Goal: Information Seeking & Learning: Learn about a topic

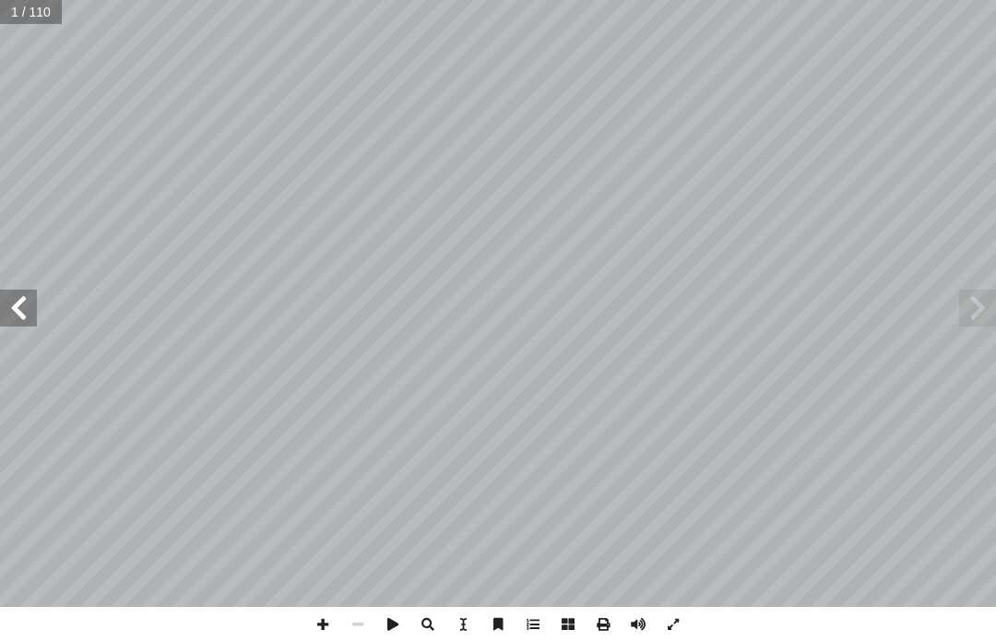
click at [13, 319] on span at bounding box center [18, 308] width 37 height 37
click at [15, 312] on span at bounding box center [18, 308] width 37 height 37
click at [27, 303] on span at bounding box center [18, 308] width 37 height 37
click at [19, 314] on span at bounding box center [18, 308] width 37 height 37
click at [16, 310] on span at bounding box center [18, 308] width 37 height 37
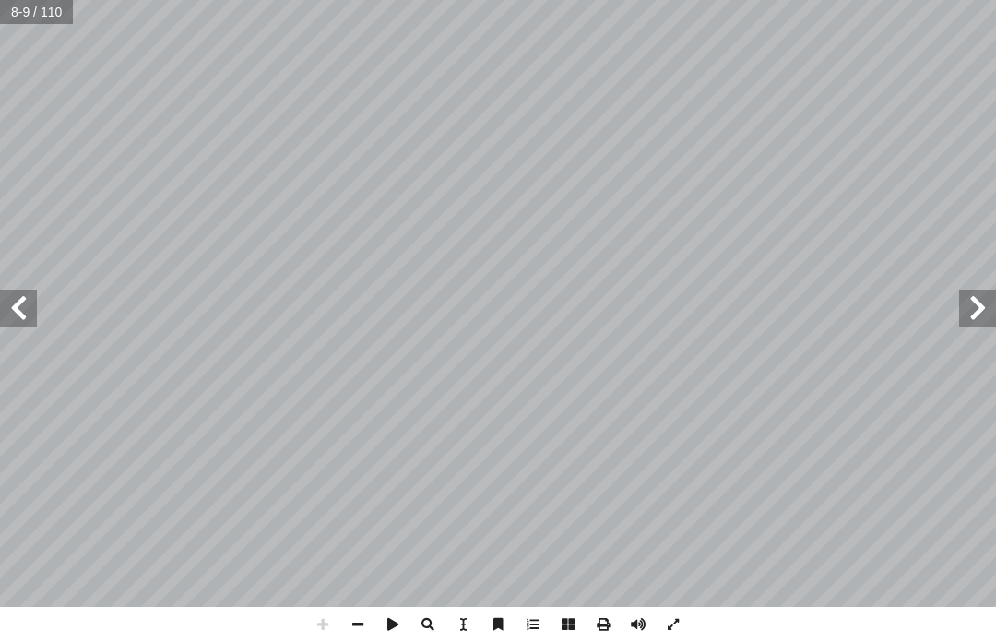
click at [35, 293] on span at bounding box center [18, 308] width 37 height 37
click at [35, 298] on span at bounding box center [18, 308] width 37 height 37
click at [35, 319] on span at bounding box center [18, 308] width 37 height 37
click at [30, 304] on span at bounding box center [18, 308] width 37 height 37
click at [14, 301] on span at bounding box center [18, 308] width 37 height 37
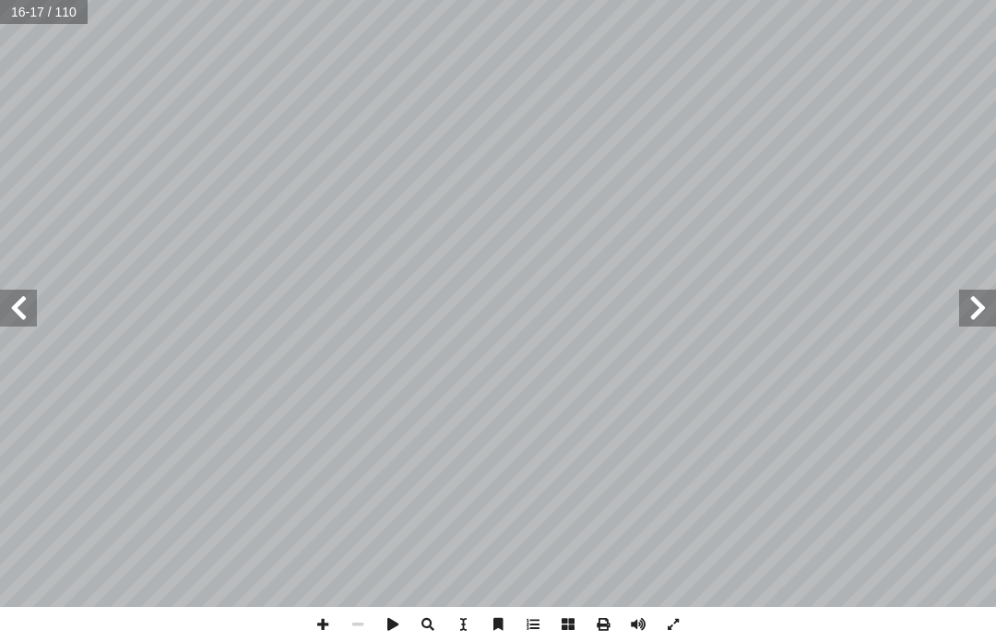
click at [18, 291] on span at bounding box center [18, 308] width 37 height 37
click at [25, 301] on span at bounding box center [18, 308] width 37 height 37
click at [35, 304] on span at bounding box center [18, 308] width 37 height 37
click at [22, 292] on span at bounding box center [18, 308] width 37 height 37
click at [13, 290] on span at bounding box center [18, 308] width 37 height 37
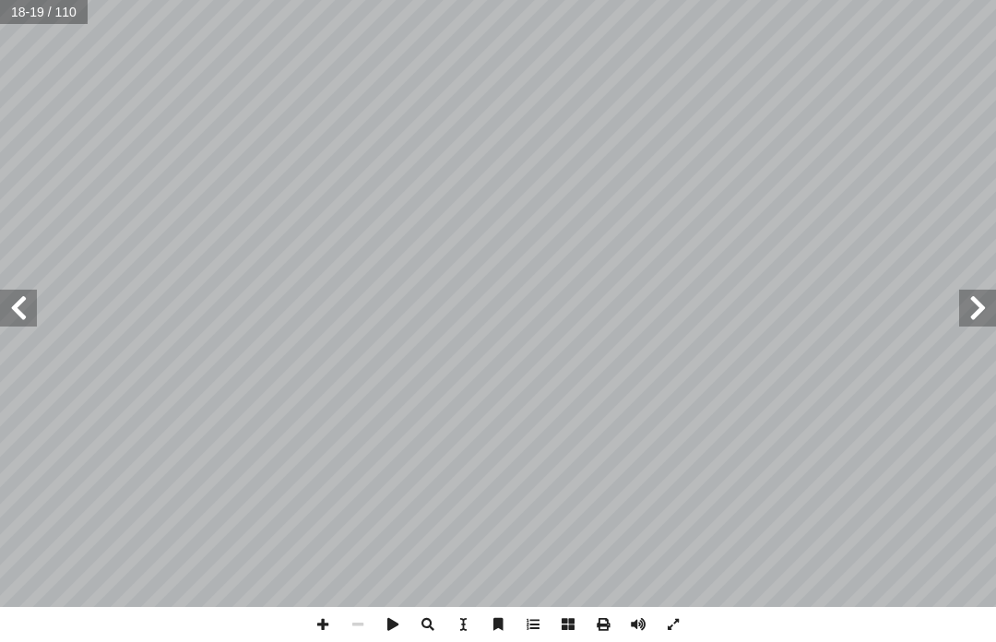
click at [30, 292] on span at bounding box center [18, 308] width 37 height 37
click at [20, 290] on span at bounding box center [18, 308] width 37 height 37
click at [23, 292] on span at bounding box center [18, 308] width 37 height 37
click at [26, 292] on span at bounding box center [18, 308] width 37 height 37
click at [27, 292] on span at bounding box center [18, 308] width 37 height 37
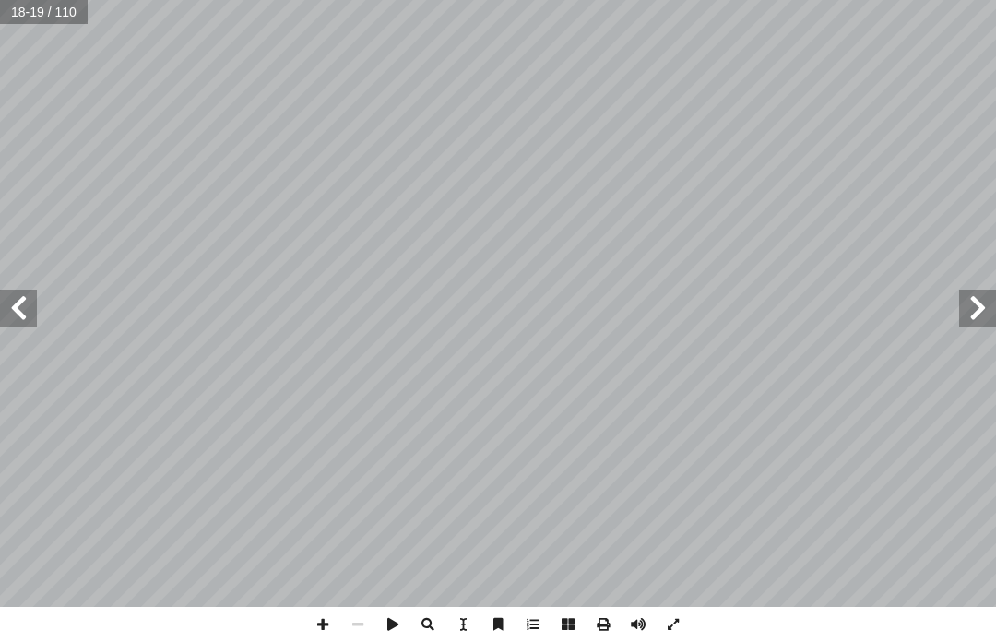
click at [22, 290] on span at bounding box center [18, 308] width 37 height 37
click at [23, 292] on span at bounding box center [18, 308] width 37 height 37
click at [18, 297] on span at bounding box center [18, 308] width 37 height 37
click at [14, 310] on span at bounding box center [18, 308] width 37 height 37
click at [13, 310] on span at bounding box center [18, 308] width 37 height 37
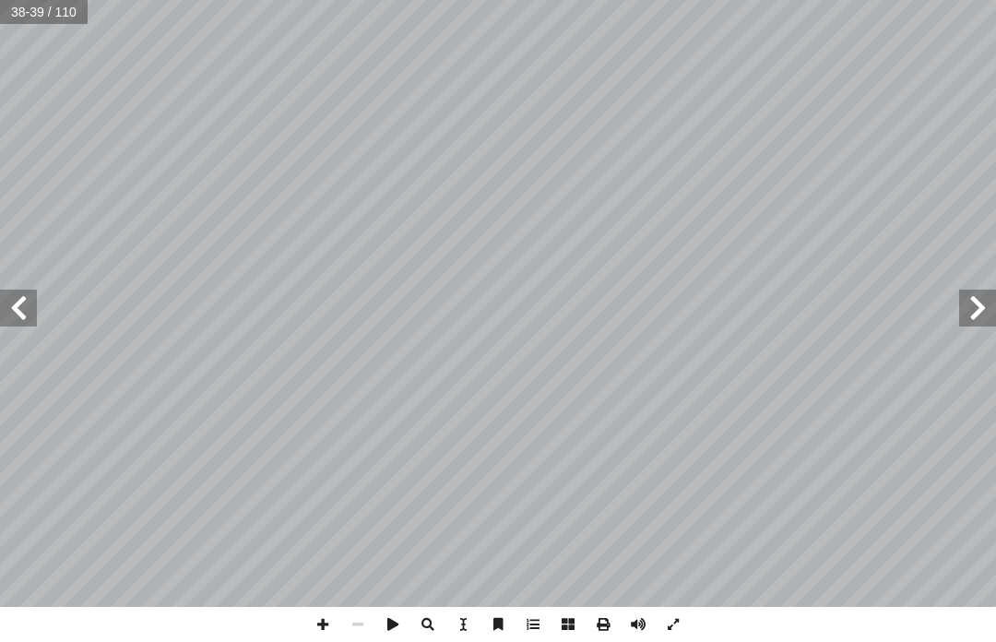
click at [18, 309] on span at bounding box center [18, 308] width 37 height 37
click at [12, 310] on span at bounding box center [18, 308] width 37 height 37
click at [14, 312] on span at bounding box center [18, 308] width 37 height 37
click at [21, 309] on span at bounding box center [18, 308] width 37 height 37
click at [17, 314] on span at bounding box center [18, 308] width 37 height 37
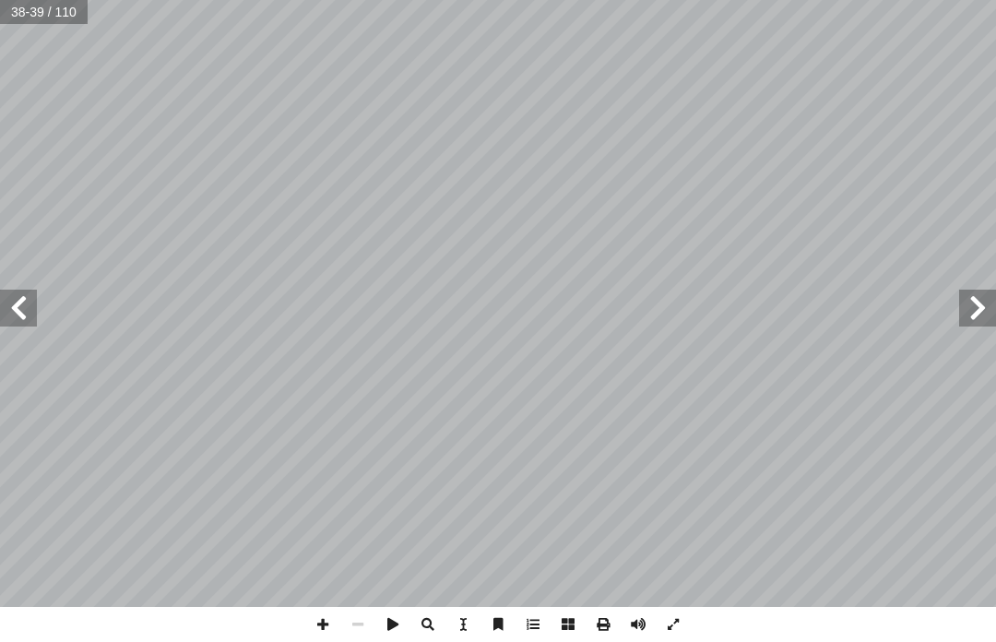
click at [27, 316] on span at bounding box center [18, 308] width 37 height 37
click at [25, 314] on span at bounding box center [18, 308] width 37 height 37
click at [15, 312] on span at bounding box center [18, 308] width 37 height 37
click at [28, 304] on span at bounding box center [18, 308] width 37 height 37
click at [23, 304] on span at bounding box center [18, 308] width 37 height 37
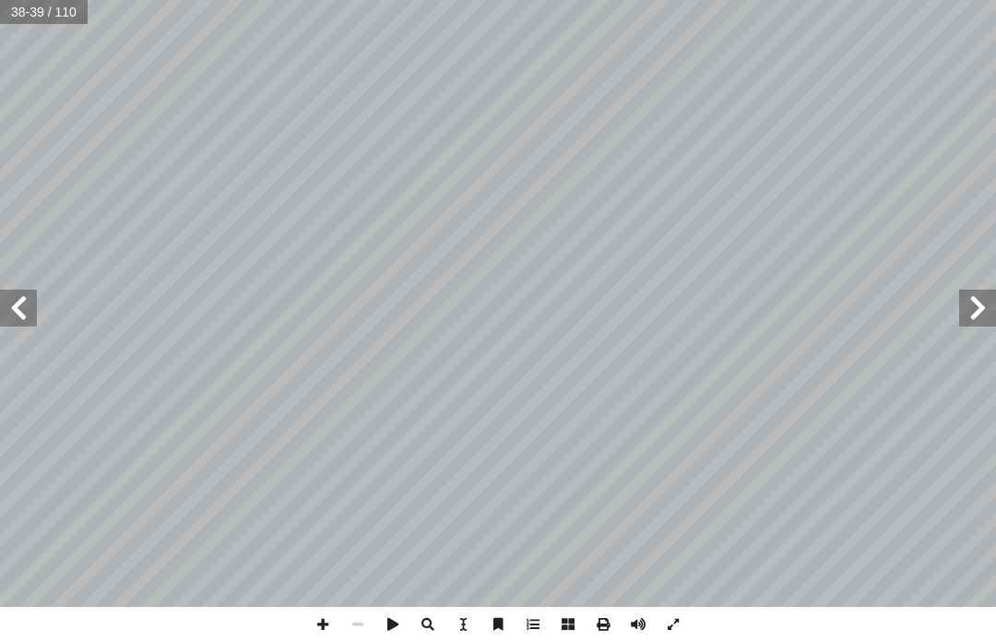
click at [18, 301] on span at bounding box center [18, 308] width 37 height 37
click at [18, 302] on span at bounding box center [18, 308] width 37 height 37
click at [35, 305] on span at bounding box center [18, 308] width 37 height 37
click at [14, 304] on span at bounding box center [18, 308] width 37 height 37
click at [32, 304] on span at bounding box center [18, 308] width 37 height 37
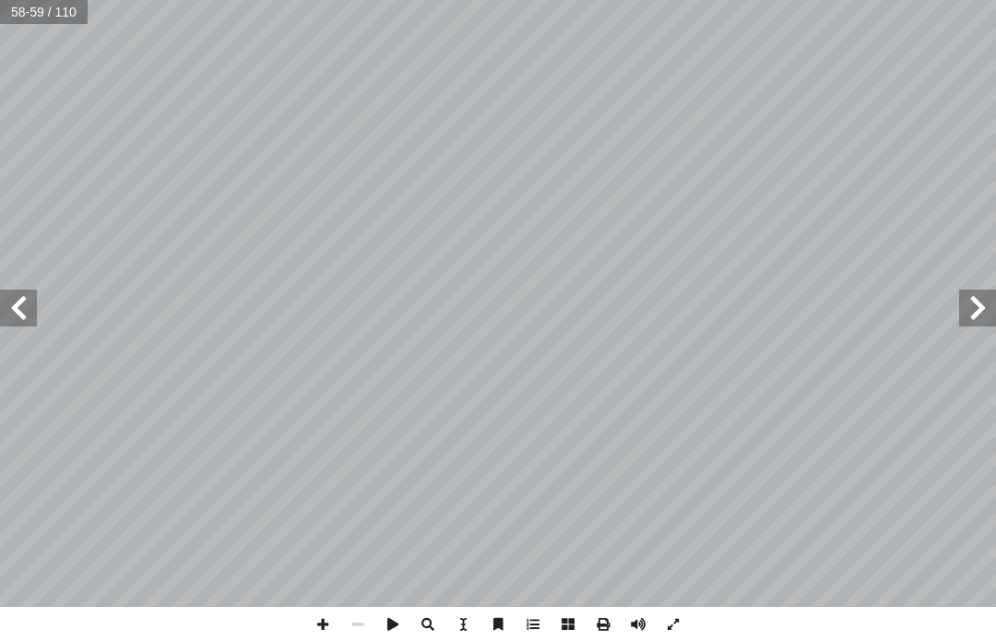
click at [31, 295] on span at bounding box center [18, 308] width 37 height 37
click at [35, 298] on span at bounding box center [18, 308] width 37 height 37
click at [32, 298] on span at bounding box center [18, 308] width 37 height 37
click at [26, 296] on span at bounding box center [18, 308] width 37 height 37
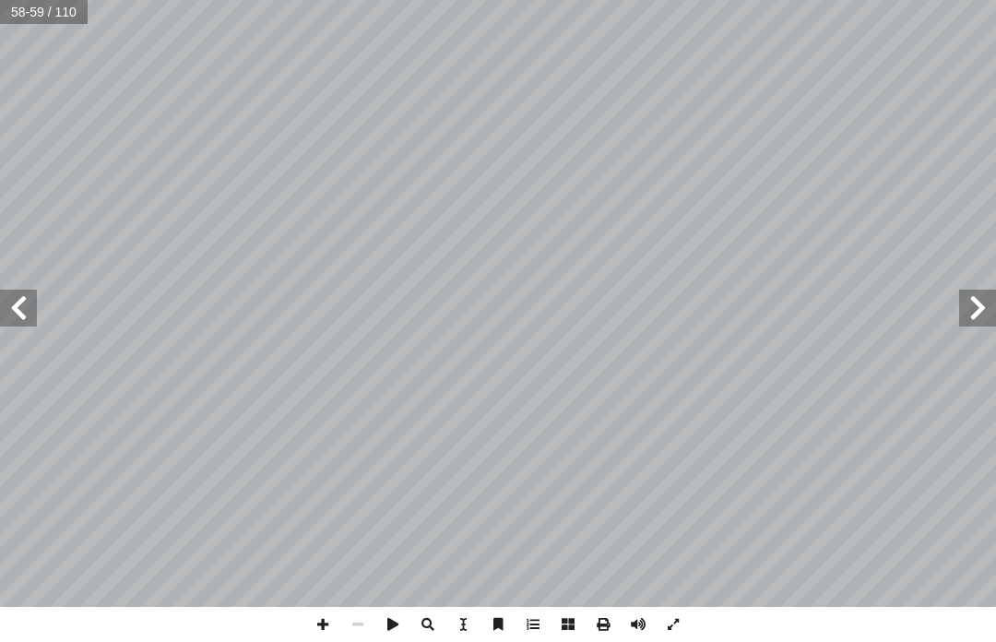
click at [19, 294] on span at bounding box center [18, 308] width 37 height 37
click at [25, 300] on span at bounding box center [18, 308] width 37 height 37
click at [28, 300] on span at bounding box center [18, 308] width 37 height 37
click at [24, 299] on span at bounding box center [18, 308] width 37 height 37
click at [28, 292] on span at bounding box center [18, 308] width 37 height 37
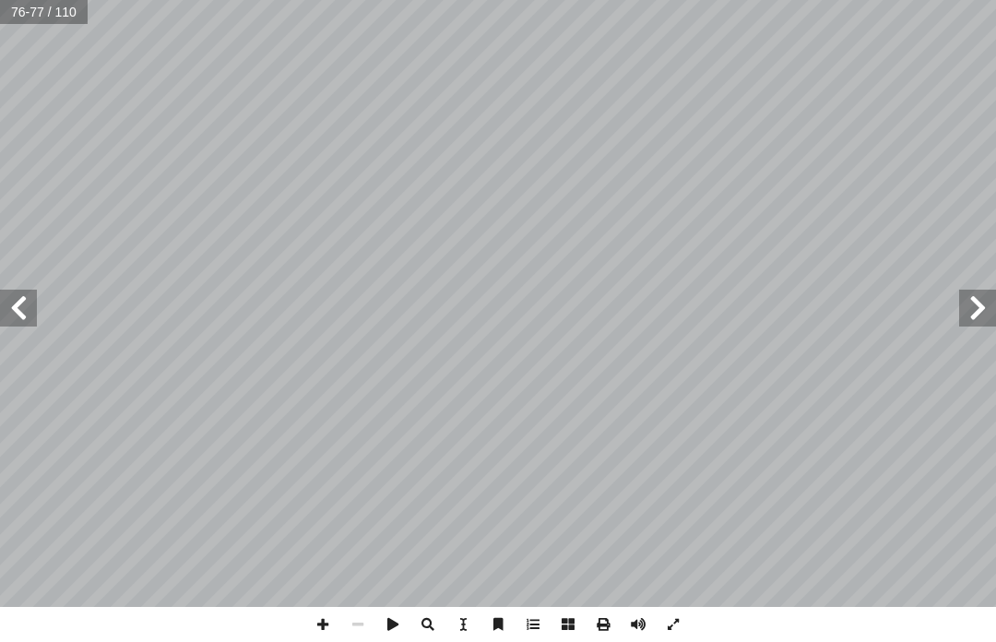
click at [20, 306] on span at bounding box center [18, 308] width 37 height 37
click at [18, 309] on span at bounding box center [18, 308] width 37 height 37
click at [12, 307] on span at bounding box center [18, 308] width 37 height 37
click at [19, 307] on span at bounding box center [18, 308] width 37 height 37
click at [26, 309] on span at bounding box center [18, 308] width 37 height 37
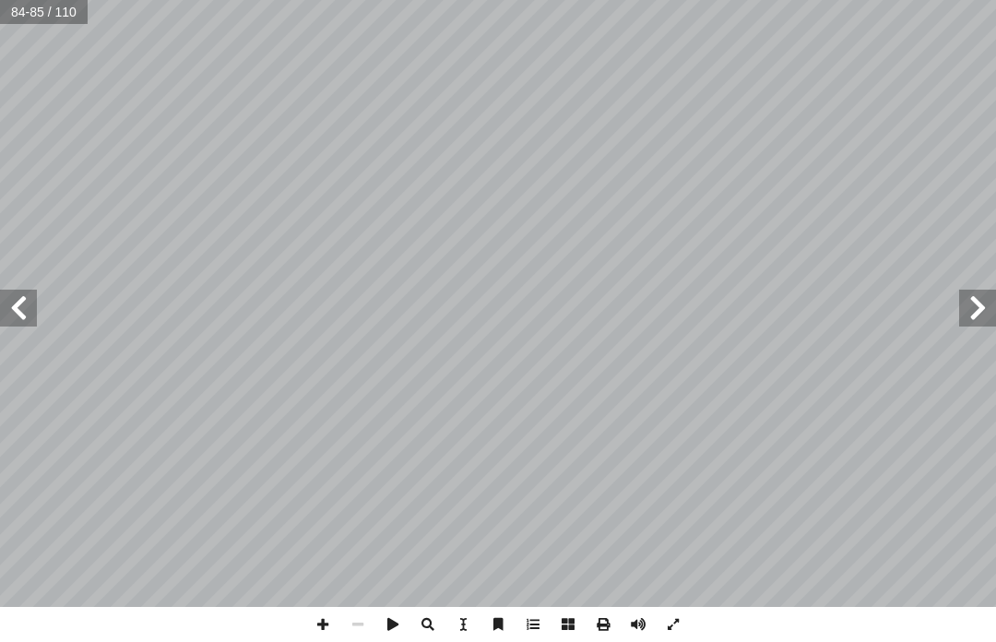
click at [20, 308] on span at bounding box center [18, 308] width 37 height 37
click at [32, 304] on span at bounding box center [18, 308] width 37 height 37
click at [30, 307] on span at bounding box center [18, 308] width 37 height 37
click at [28, 304] on span at bounding box center [18, 308] width 37 height 37
click at [28, 313] on span at bounding box center [18, 308] width 37 height 37
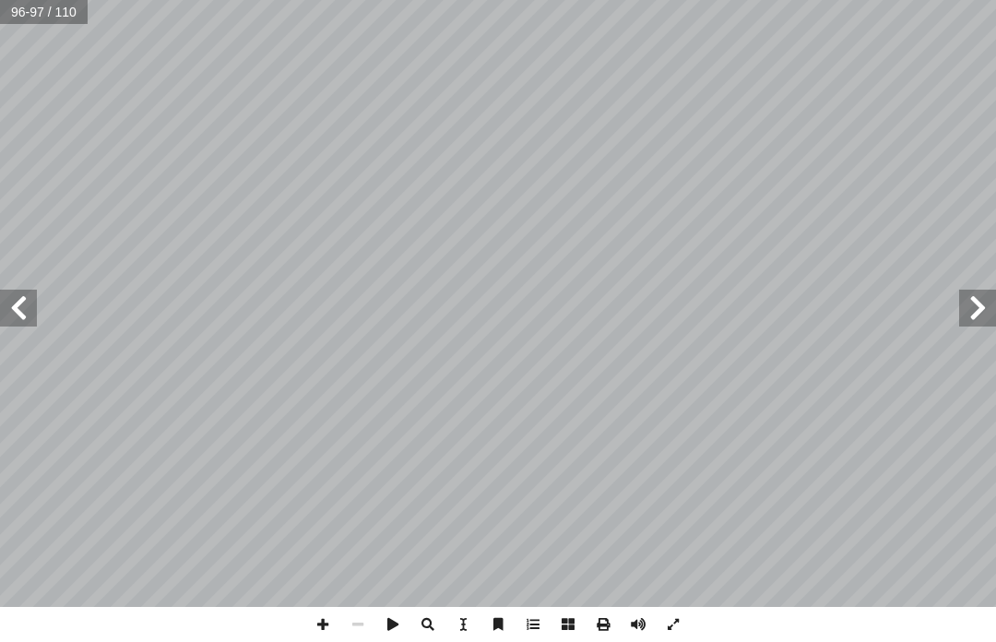
click at [959, 305] on span at bounding box center [977, 308] width 37 height 37
click at [976, 307] on span at bounding box center [977, 308] width 37 height 37
click at [983, 303] on span at bounding box center [977, 308] width 37 height 37
click at [973, 304] on span at bounding box center [977, 308] width 37 height 37
click at [970, 310] on span at bounding box center [977, 308] width 37 height 37
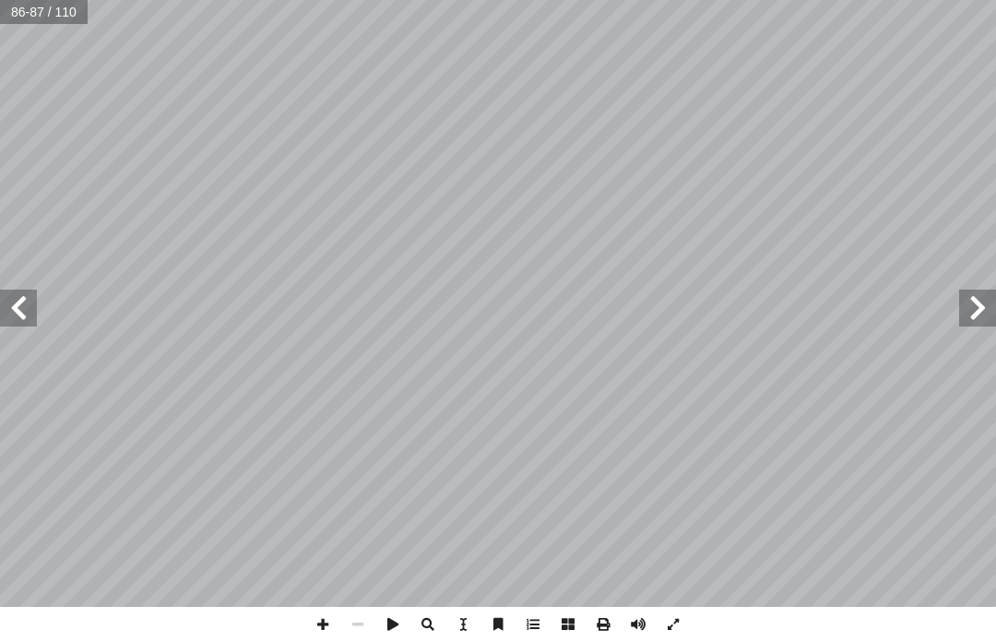
click at [980, 309] on span at bounding box center [977, 308] width 37 height 37
click at [976, 314] on span at bounding box center [977, 308] width 37 height 37
click at [33, 309] on span at bounding box center [18, 308] width 37 height 37
